Goal: Task Accomplishment & Management: Manage account settings

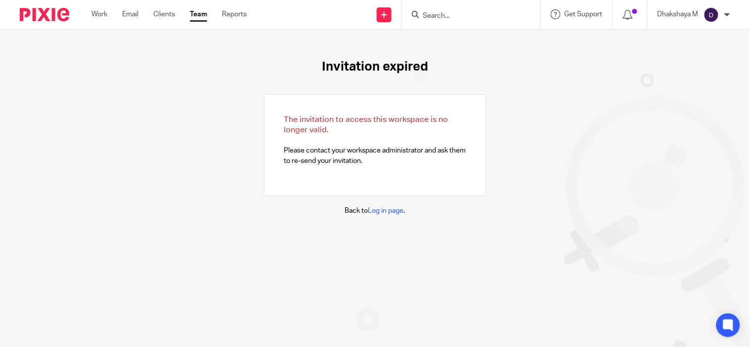
click at [722, 11] on div "Dhakshaya M" at bounding box center [693, 15] width 73 height 16
click at [701, 52] on span "Email integration" at bounding box center [698, 53] width 51 height 7
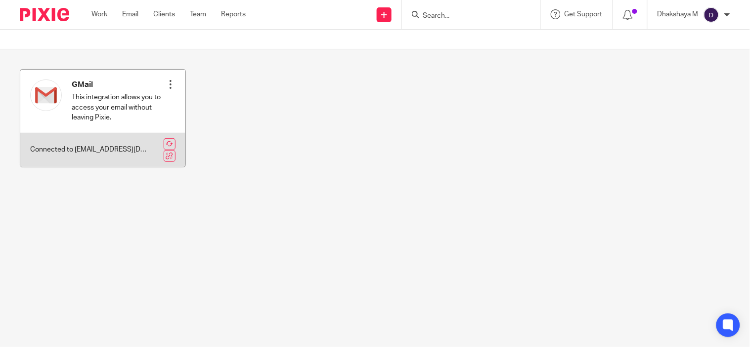
click at [171, 87] on div "GMail This integration allows you to access your email without leaving Pixie. R…" at bounding box center [102, 101] width 165 height 63
click at [168, 85] on div at bounding box center [171, 85] width 10 height 10
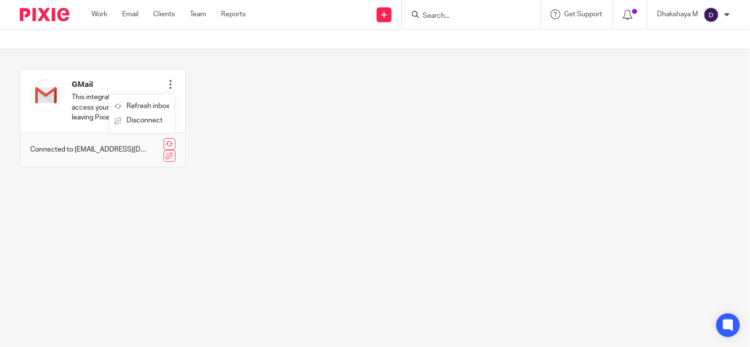
click at [221, 198] on section "GMail This integration allows you to access your email without leaving Pixie. R…" at bounding box center [375, 125] width 750 height 153
click at [718, 16] on img at bounding box center [711, 15] width 16 height 16
click at [698, 40] on span "My profile" at bounding box center [688, 39] width 31 height 7
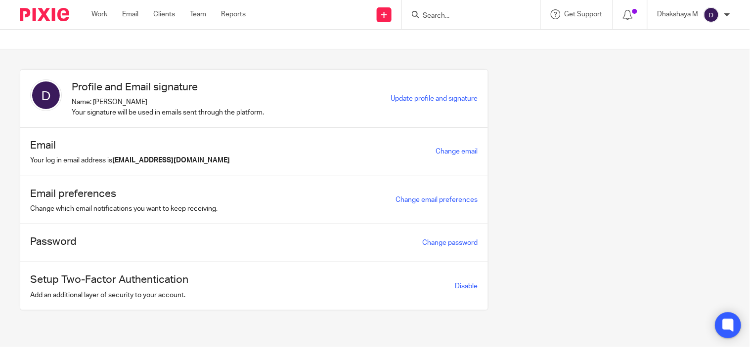
click at [724, 327] on icon at bounding box center [727, 325] width 7 height 7
click at [730, 13] on div "Dhakshaya M My profile Email integration Logout" at bounding box center [693, 14] width 92 height 29
click at [714, 11] on img at bounding box center [711, 15] width 16 height 16
click at [686, 52] on span "Email integration" at bounding box center [698, 53] width 51 height 7
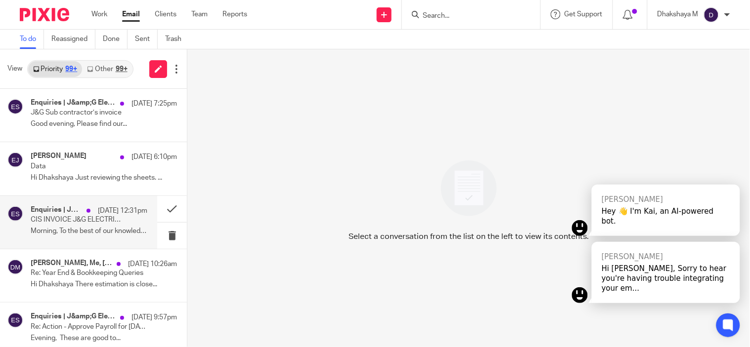
scroll to position [97, 0]
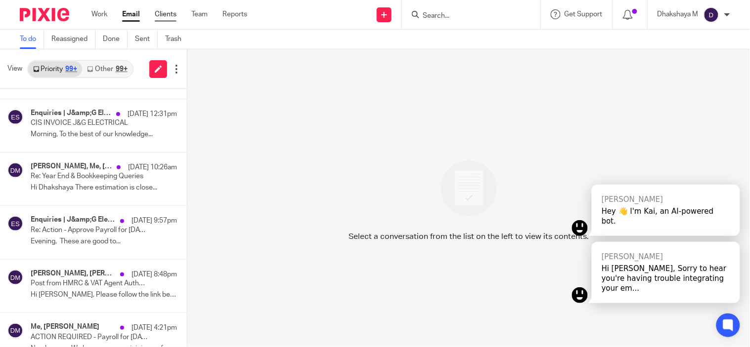
click at [173, 11] on link "Clients" at bounding box center [166, 14] width 22 height 10
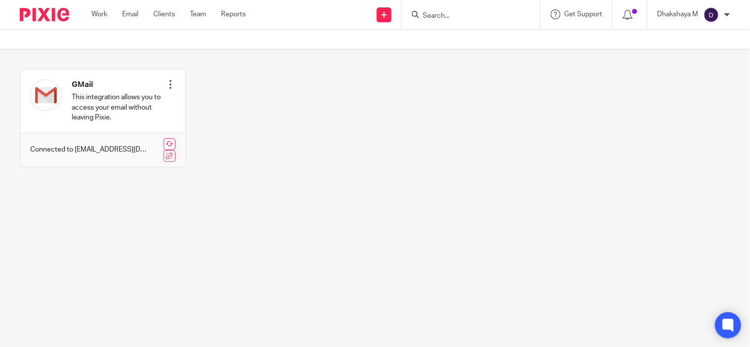
click at [731, 333] on icon at bounding box center [728, 326] width 16 height 16
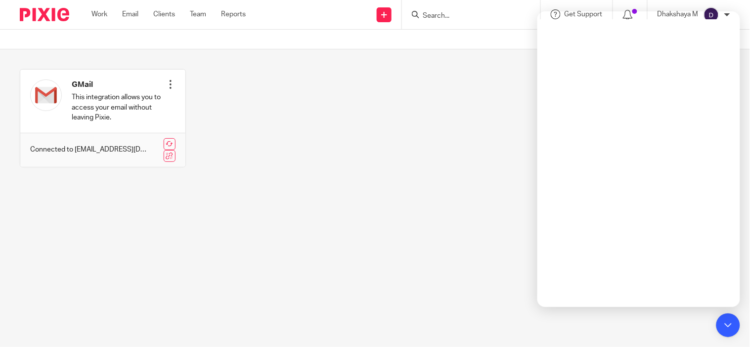
click at [294, 164] on div "GMail This integration allows you to access your email without leaving Pixie. R…" at bounding box center [366, 125] width 725 height 113
click at [732, 320] on icon at bounding box center [727, 325] width 11 height 13
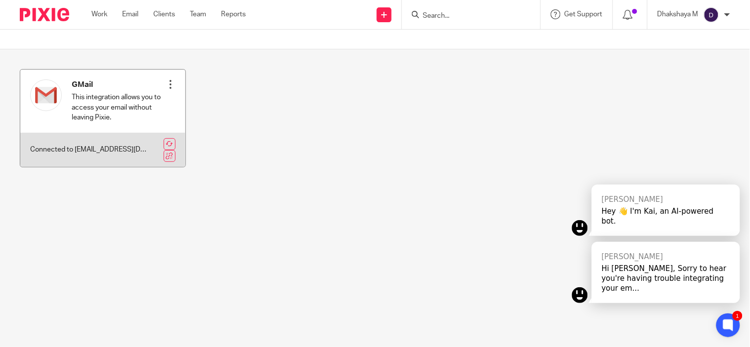
click at [140, 95] on p "This integration allows you to access your email without leaving Pixie." at bounding box center [119, 107] width 94 height 30
click at [90, 159] on div "Connected to dhakshaya@jumpaccounting.co.uk" at bounding box center [102, 150] width 165 height 34
click at [168, 142] on link at bounding box center [170, 144] width 12 height 12
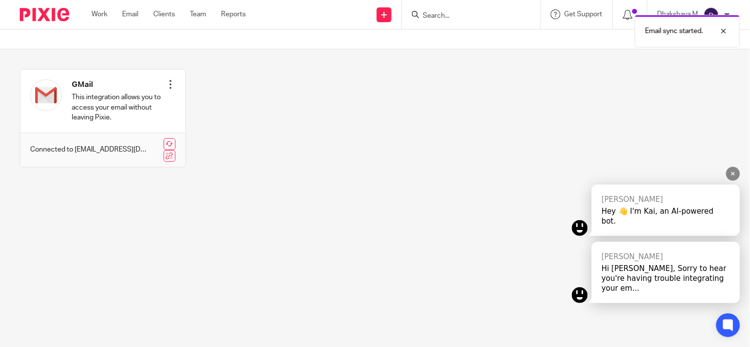
click at [644, 295] on div "[PERSON_NAME] Hi [PERSON_NAME], Sorry to hear you're having trouble integrating…" at bounding box center [665, 272] width 148 height 61
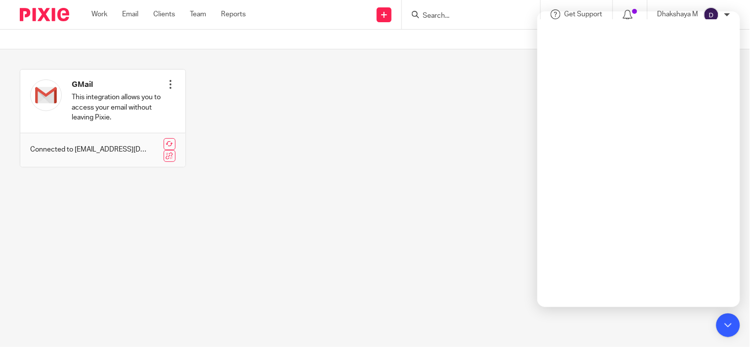
click at [411, 182] on div "GMail This integration allows you to access your email without leaving Pixie. R…" at bounding box center [366, 125] width 725 height 113
click at [372, 226] on main "GMail This integration allows you to access your email without leaving Pixie. R…" at bounding box center [375, 173] width 750 height 347
